Goal: Transaction & Acquisition: Purchase product/service

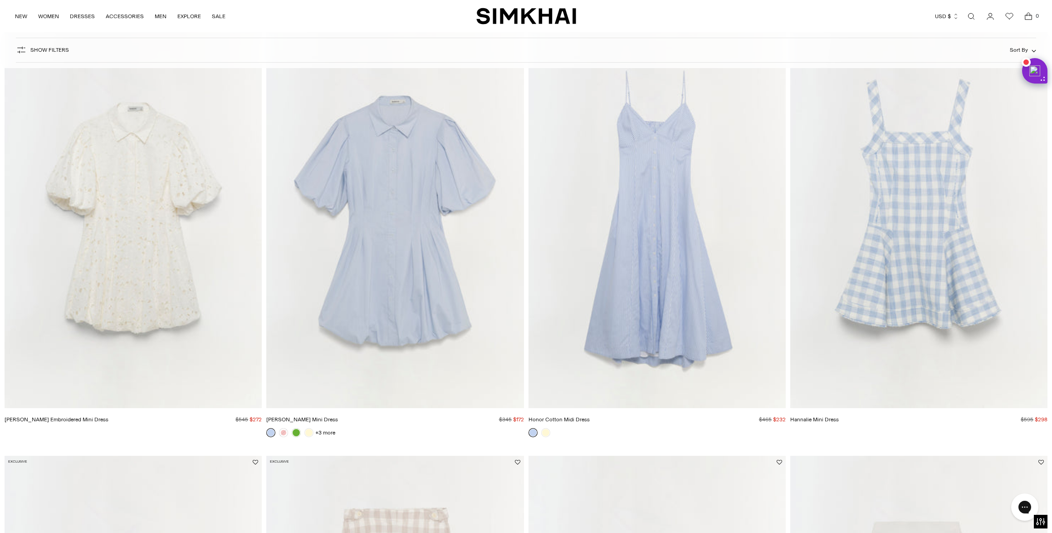
scroll to position [964, 0]
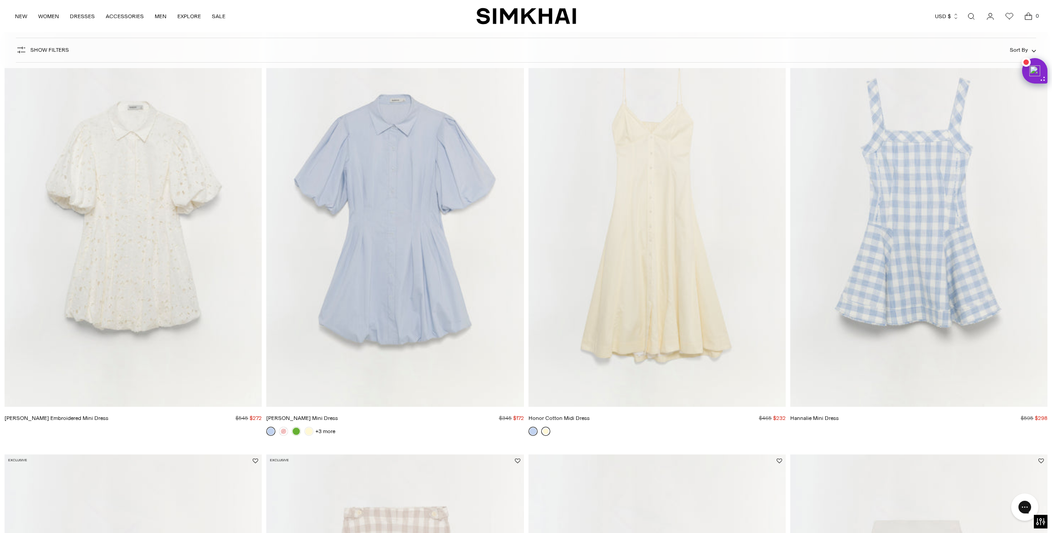
click at [545, 429] on link at bounding box center [545, 430] width 9 height 9
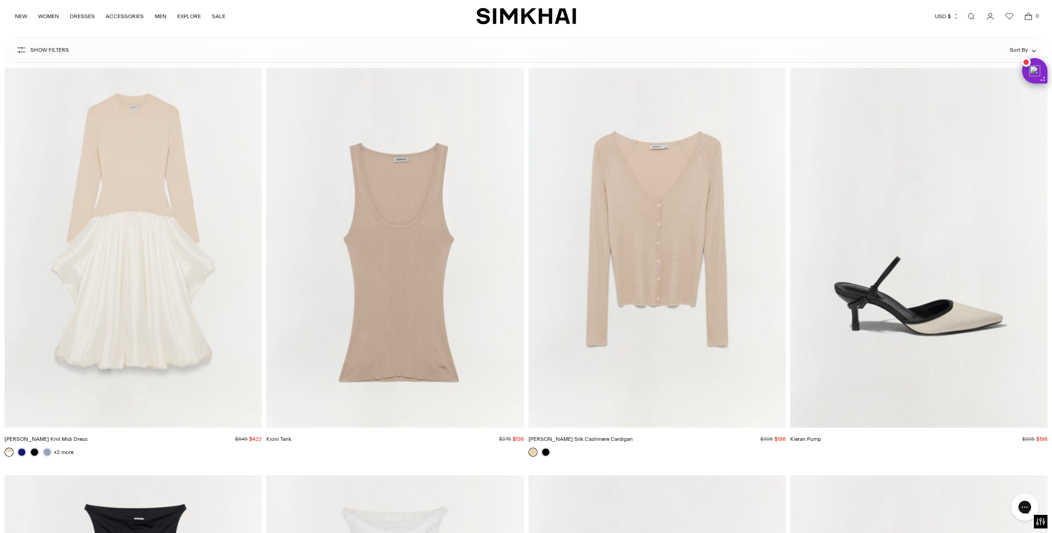
scroll to position [6572, 0]
click at [0, 0] on img "Kioni Tank" at bounding box center [0, 0] width 0 height 0
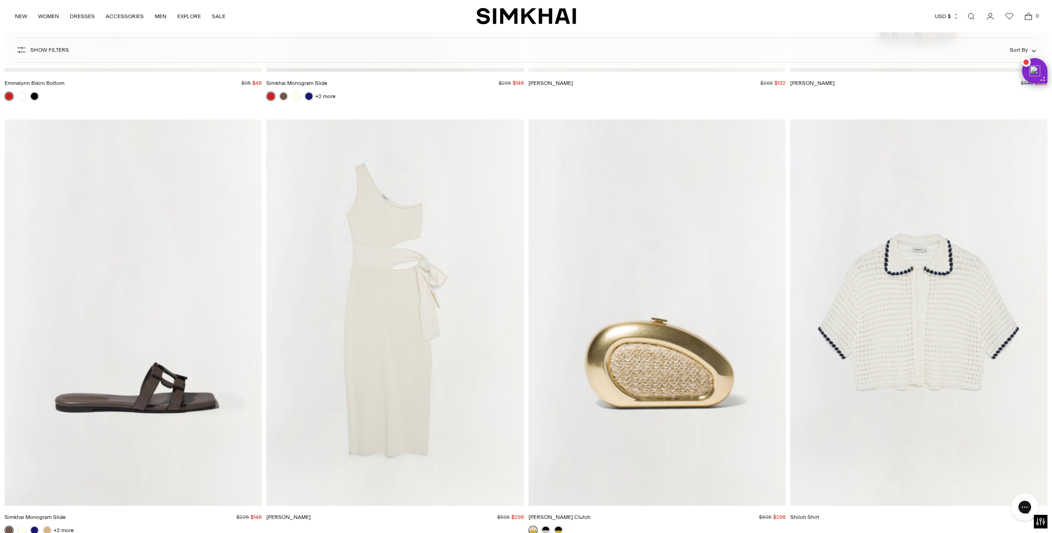
scroll to position [12094, 0]
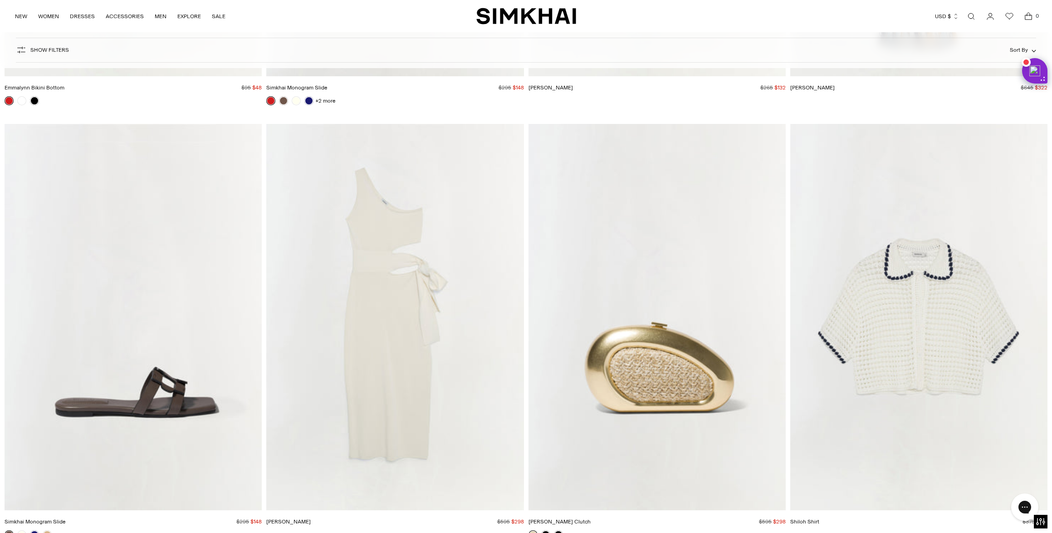
click at [0, 0] on img "Aurelia Dress" at bounding box center [0, 0] width 0 height 0
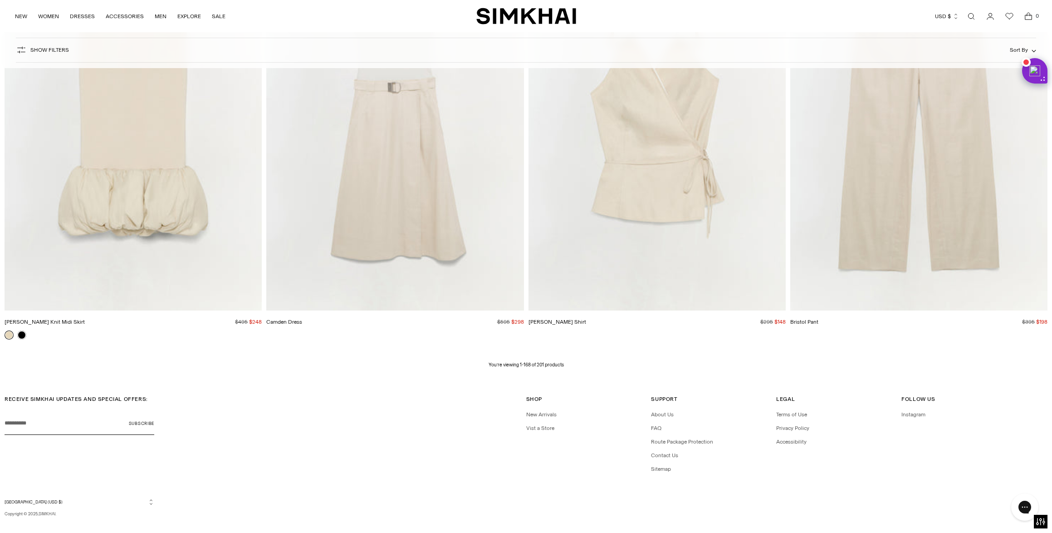
scroll to position [17924, 0]
